Goal: Find specific page/section: Find specific page/section

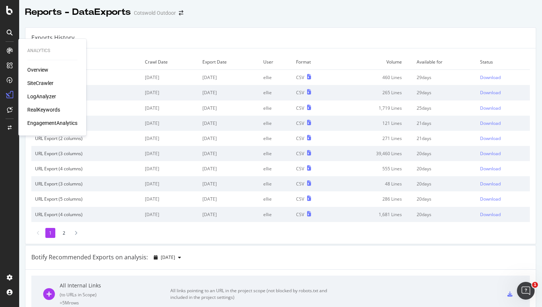
click at [39, 83] on div "SiteCrawler" at bounding box center [40, 82] width 26 height 7
